Goal: Task Accomplishment & Management: Manage account settings

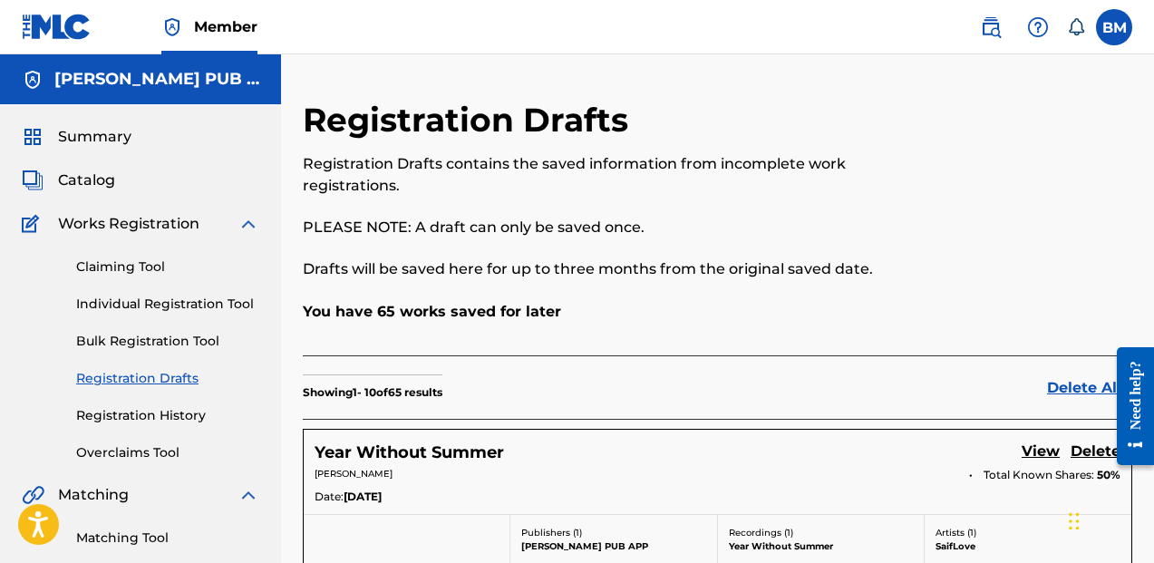
click at [141, 383] on link "Registration Drafts" at bounding box center [167, 378] width 183 height 19
click at [151, 382] on link "Registration Drafts" at bounding box center [167, 378] width 183 height 19
click at [126, 229] on span "Works Registration" at bounding box center [128, 224] width 141 height 22
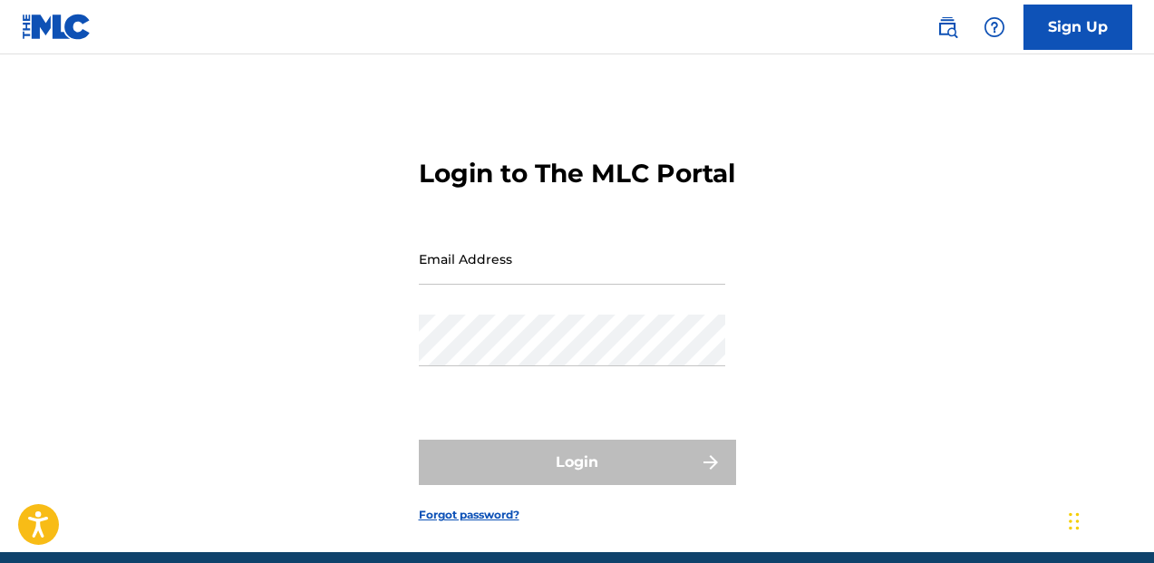
click at [459, 285] on input "Email Address" at bounding box center [572, 259] width 306 height 52
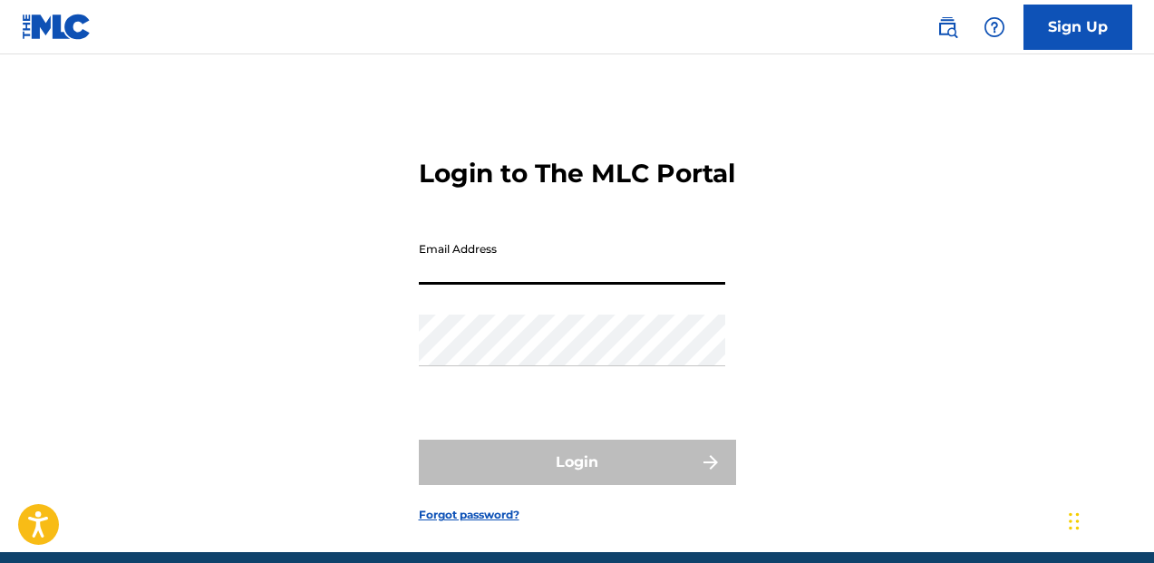
type input "[EMAIL_ADDRESS][DOMAIN_NAME]"
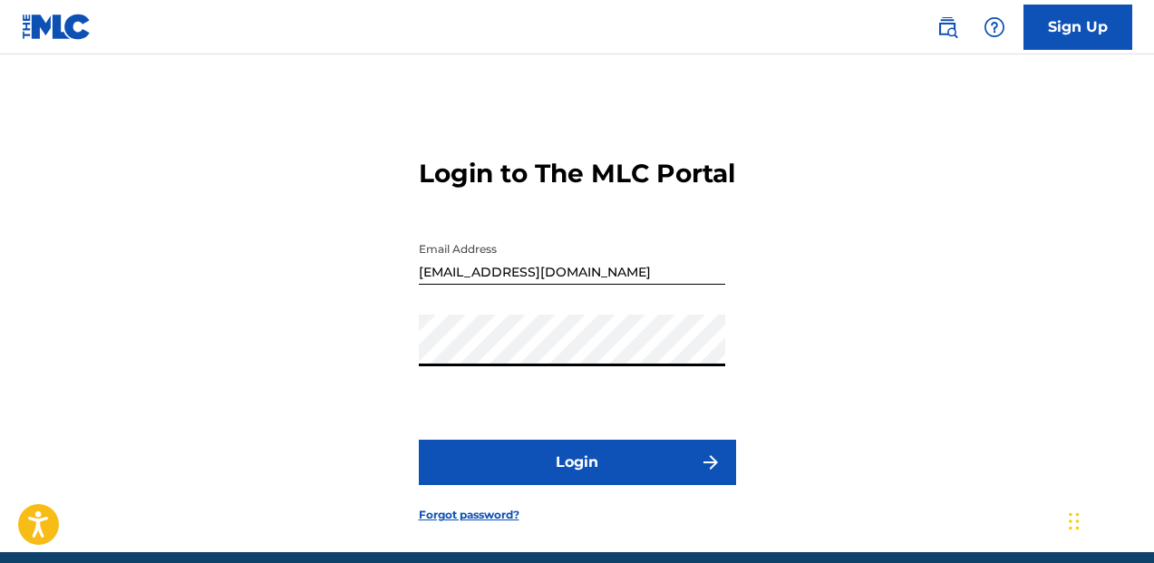
click at [599, 485] on button "Login" at bounding box center [577, 462] width 317 height 45
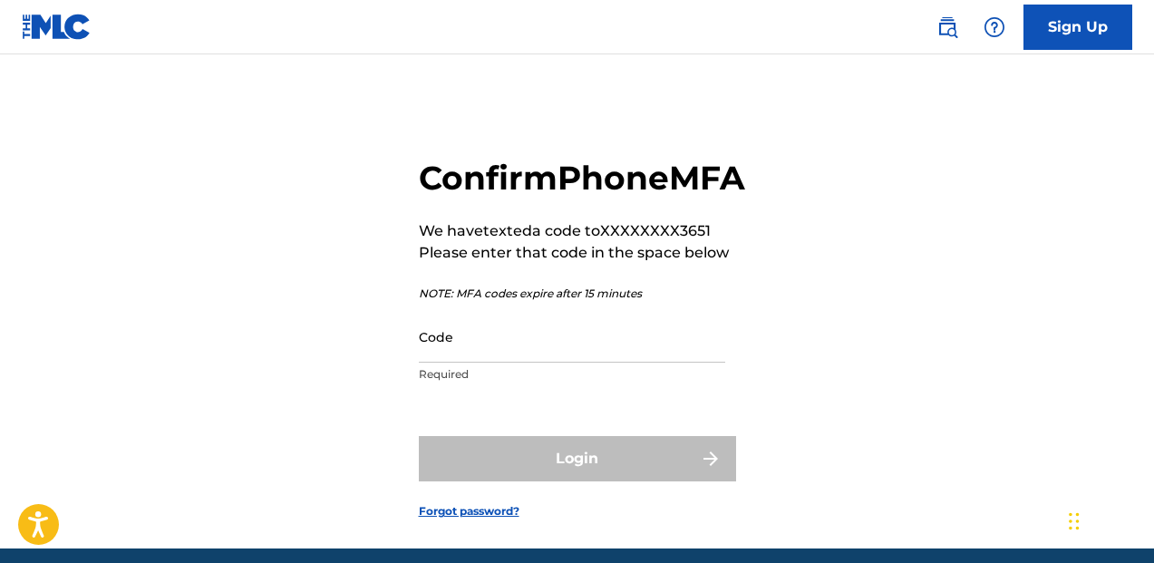
click at [519, 363] on input "Code" at bounding box center [572, 337] width 306 height 52
click at [280, 362] on div "Confirm Phone MFA We have texted a code to XXXXXXXX3651 Please enter that code …" at bounding box center [577, 324] width 1154 height 449
click at [595, 363] on input "Code" at bounding box center [572, 337] width 306 height 52
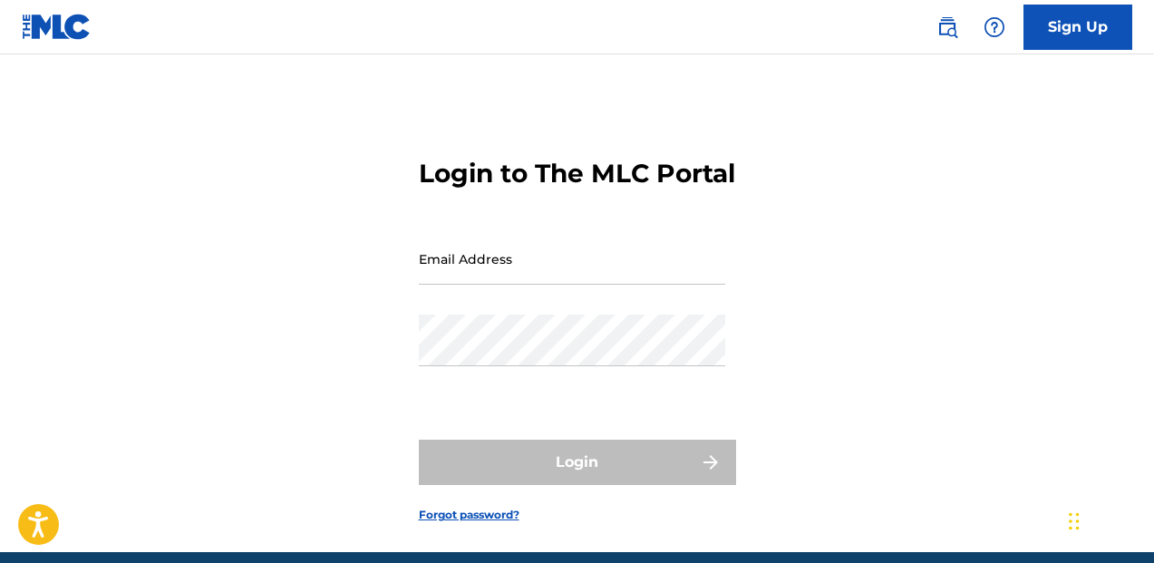
click at [459, 278] on input "Email Address" at bounding box center [572, 259] width 306 height 52
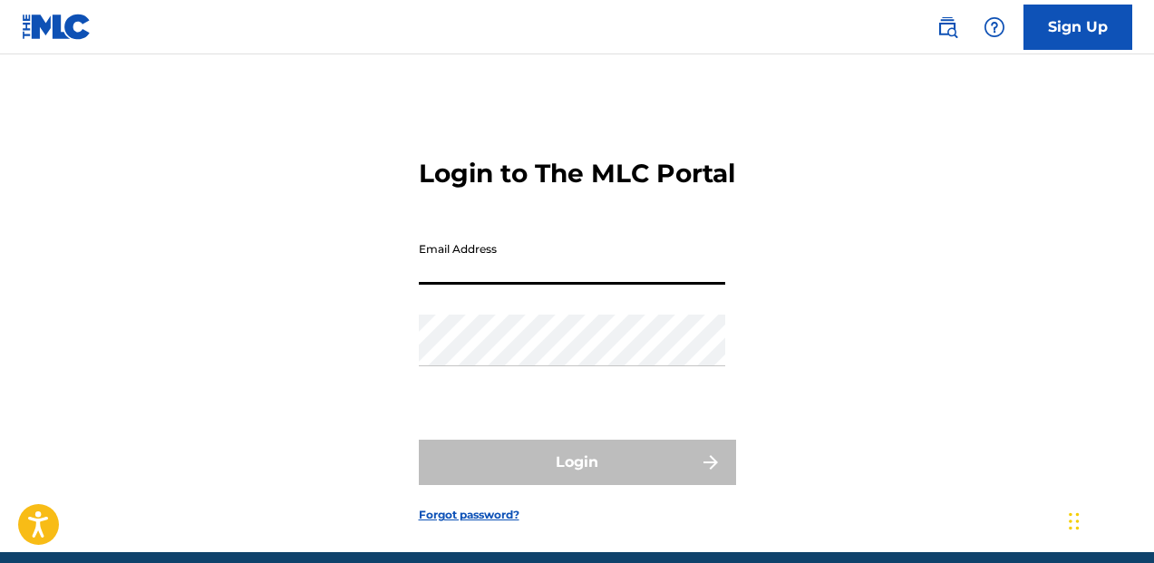
type input "[EMAIL_ADDRESS][DOMAIN_NAME]"
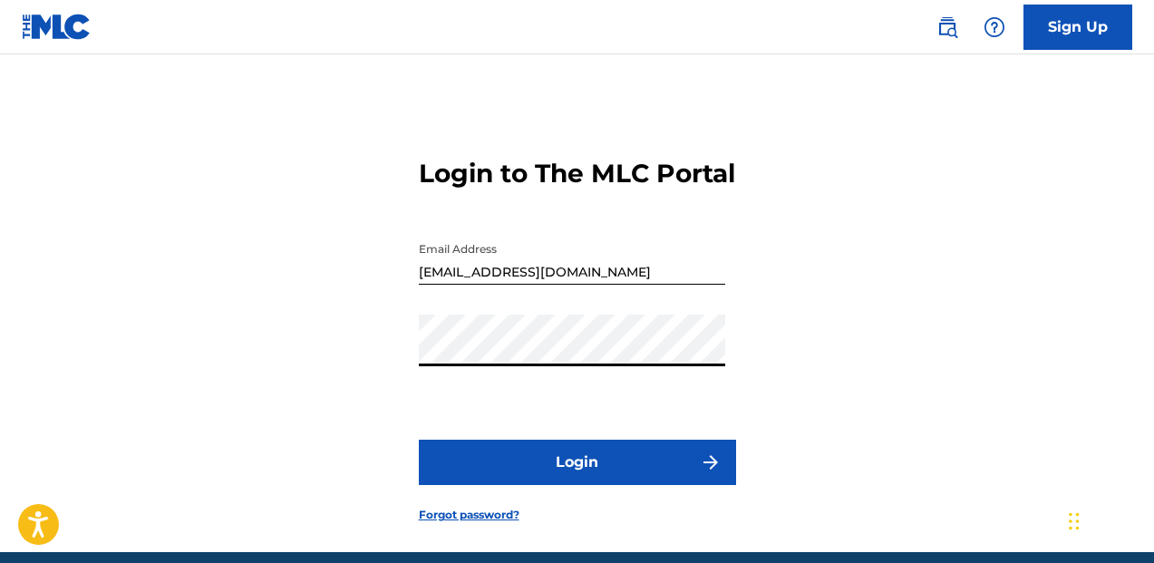
click at [584, 485] on button "Login" at bounding box center [577, 462] width 317 height 45
